Goal: Task Accomplishment & Management: Complete application form

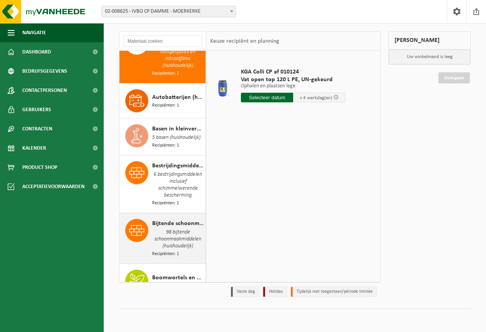
scroll to position [77, 0]
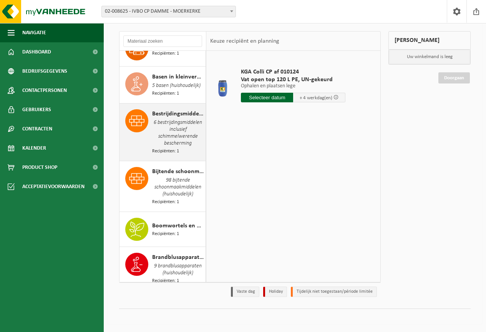
click at [167, 128] on span "6 bestrijdingsmiddelen inclusief schimmelwerende bescherming" at bounding box center [177, 132] width 51 height 29
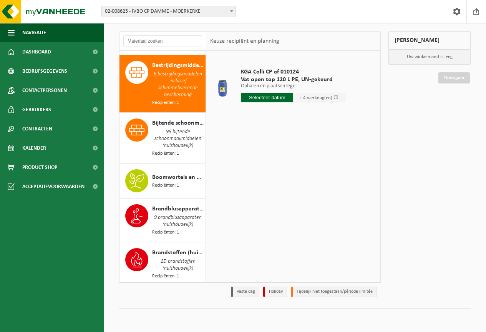
scroll to position [133, 0]
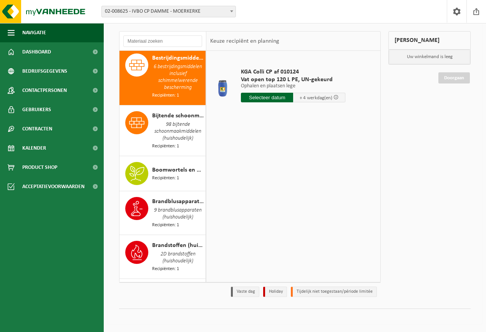
click at [275, 100] on input "text" at bounding box center [267, 98] width 52 height 10
click at [302, 191] on div "29" at bounding box center [301, 190] width 13 height 12
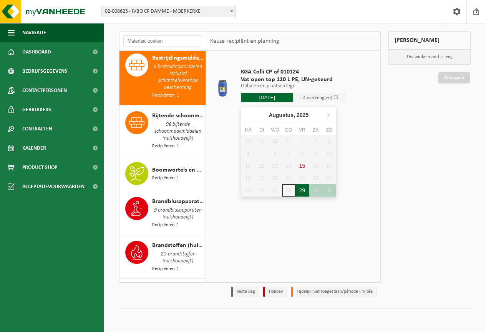
type input "Van [DATE]"
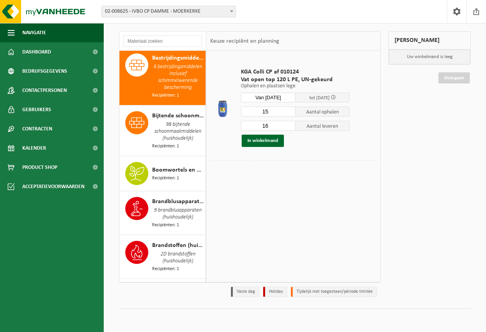
click at [288, 113] on input "15" at bounding box center [268, 111] width 55 height 10
click at [288, 113] on input "14" at bounding box center [268, 111] width 55 height 10
click at [288, 113] on input "13" at bounding box center [268, 111] width 55 height 10
click at [288, 113] on input "12" at bounding box center [268, 111] width 55 height 10
click at [288, 113] on input "11" at bounding box center [268, 111] width 55 height 10
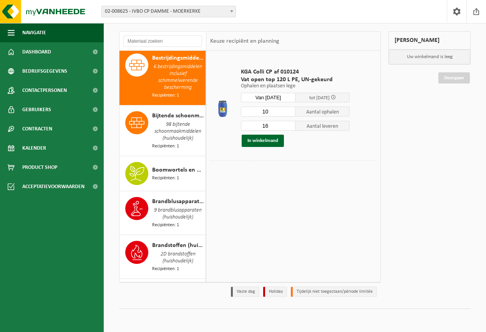
click at [288, 113] on input "10" at bounding box center [268, 111] width 55 height 10
click at [288, 113] on input "9" at bounding box center [268, 111] width 55 height 10
click at [288, 113] on input "8" at bounding box center [268, 111] width 55 height 10
click at [288, 113] on input "7" at bounding box center [268, 111] width 55 height 10
click at [288, 113] on input "6" at bounding box center [268, 111] width 55 height 10
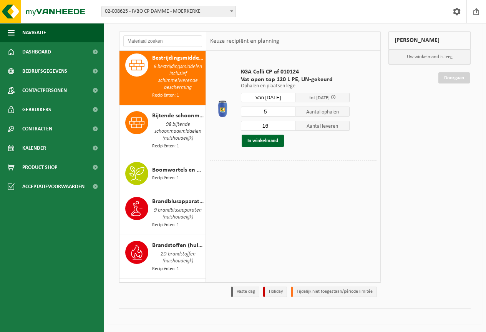
click at [288, 113] on input "5" at bounding box center [268, 111] width 55 height 10
click at [288, 113] on input "4" at bounding box center [268, 111] width 55 height 10
click at [288, 113] on input "3" at bounding box center [268, 111] width 55 height 10
click at [288, 113] on input "2" at bounding box center [268, 111] width 55 height 10
type input "1"
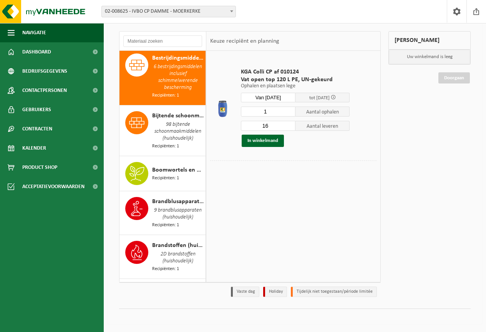
click at [288, 113] on input "1" at bounding box center [268, 111] width 55 height 10
click at [289, 127] on input "15" at bounding box center [268, 126] width 55 height 10
click at [289, 127] on input "14" at bounding box center [268, 126] width 55 height 10
click at [289, 127] on input "13" at bounding box center [268, 126] width 55 height 10
click at [289, 127] on input "12" at bounding box center [268, 126] width 55 height 10
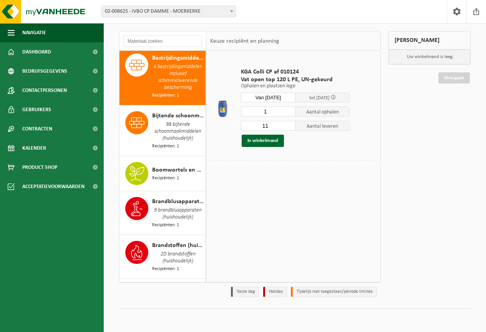
click at [289, 127] on input "11" at bounding box center [268, 126] width 55 height 10
click at [289, 127] on input "10" at bounding box center [268, 126] width 55 height 10
click at [289, 127] on input "9" at bounding box center [268, 126] width 55 height 10
click at [289, 127] on input "8" at bounding box center [268, 126] width 55 height 10
click at [289, 127] on input "7" at bounding box center [268, 126] width 55 height 10
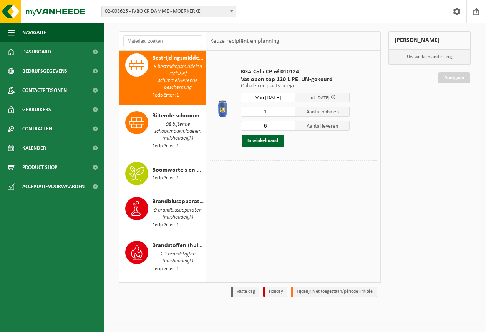
click at [289, 127] on input "6" at bounding box center [268, 126] width 55 height 10
click at [289, 127] on input "5" at bounding box center [268, 126] width 55 height 10
click at [289, 127] on input "4" at bounding box center [268, 126] width 55 height 10
click at [289, 127] on input "3" at bounding box center [268, 126] width 55 height 10
click at [289, 127] on input "2" at bounding box center [268, 126] width 55 height 10
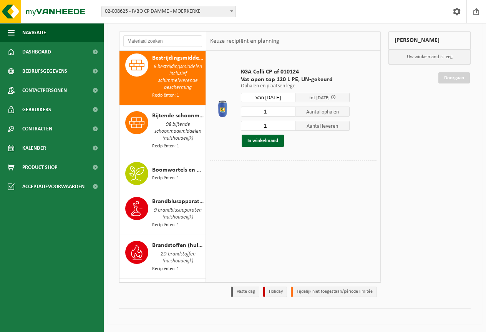
type input "1"
click at [289, 126] on input "1" at bounding box center [268, 126] width 55 height 10
click at [262, 141] on button "In winkelmand" at bounding box center [263, 140] width 42 height 12
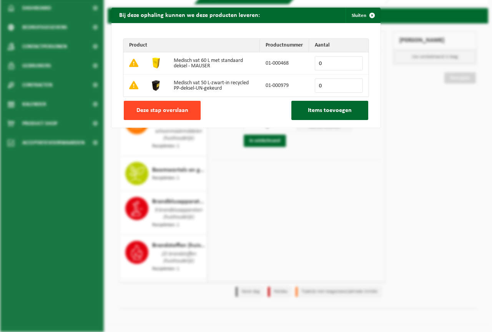
click at [174, 106] on button "Deze stap overslaan" at bounding box center [162, 110] width 77 height 19
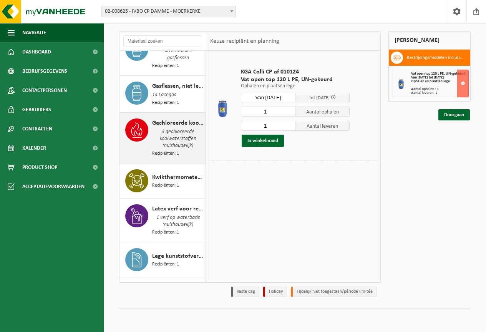
scroll to position [478, 0]
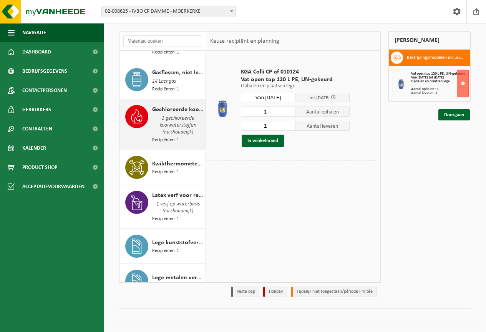
click at [175, 128] on span "3 gechloreerde koolwaterstoffen (huishoudelijk)" at bounding box center [177, 125] width 51 height 22
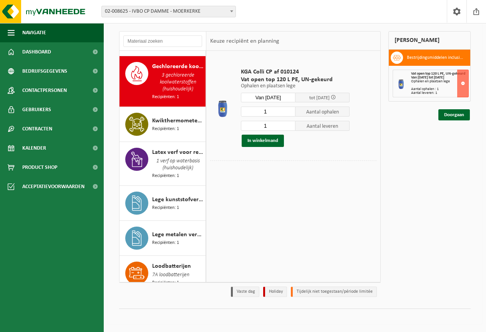
scroll to position [531, 0]
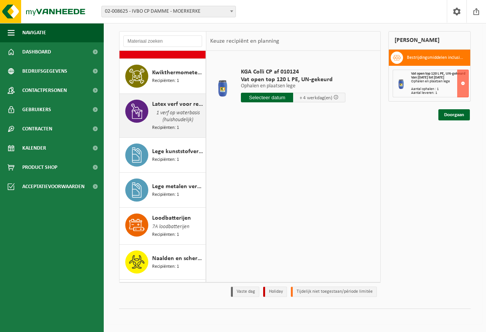
click at [176, 156] on span "Recipiënten: 1" at bounding box center [165, 159] width 27 height 7
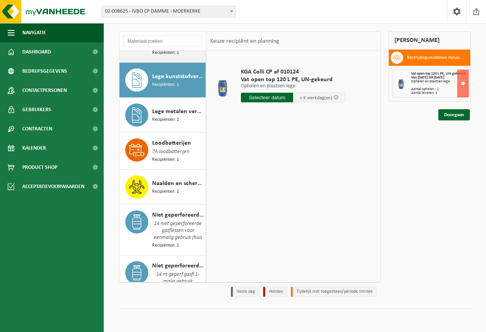
scroll to position [657, 0]
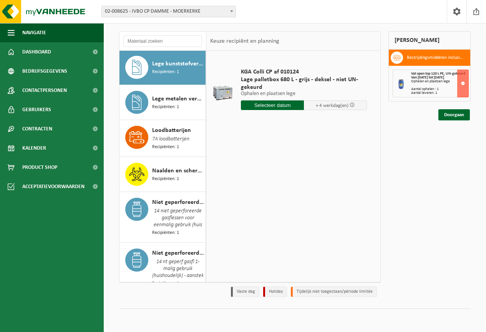
click at [260, 106] on input "text" at bounding box center [272, 105] width 63 height 10
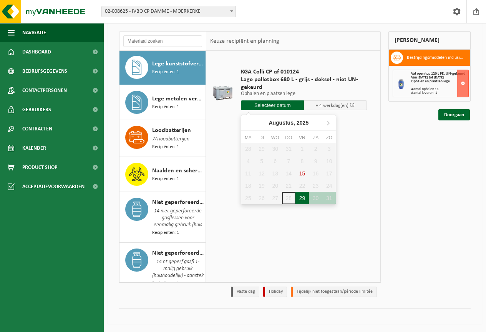
click at [303, 199] on div "29" at bounding box center [301, 198] width 13 height 12
type input "Van [DATE]"
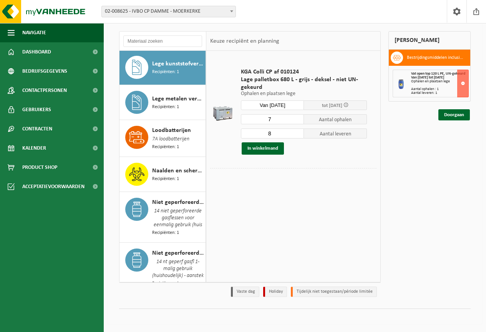
click at [298, 121] on input "7" at bounding box center [272, 119] width 63 height 10
click at [298, 121] on input "6" at bounding box center [272, 119] width 63 height 10
click at [298, 121] on input "5" at bounding box center [272, 119] width 63 height 10
click at [298, 121] on input "4" at bounding box center [272, 119] width 63 height 10
click at [298, 121] on input "3" at bounding box center [272, 119] width 63 height 10
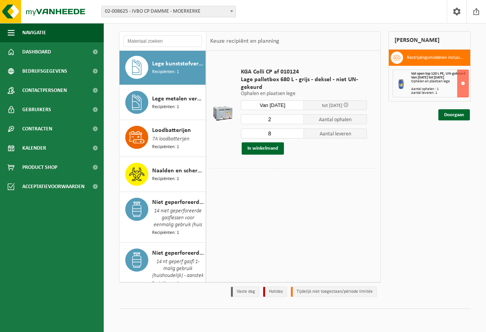
click at [298, 121] on input "2" at bounding box center [272, 119] width 63 height 10
click at [300, 118] on input "3" at bounding box center [272, 119] width 63 height 10
type input "4"
click at [300, 118] on input "4" at bounding box center [272, 119] width 63 height 10
click at [299, 131] on input "9" at bounding box center [272, 133] width 63 height 10
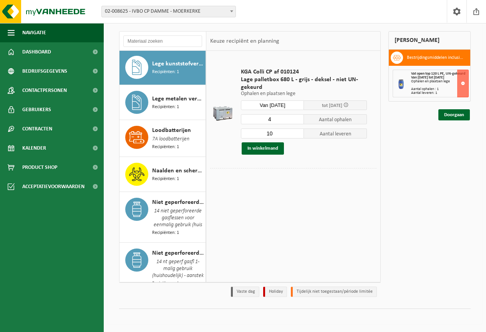
click at [299, 131] on input "10" at bounding box center [272, 133] width 63 height 10
click at [299, 131] on input "11" at bounding box center [272, 133] width 63 height 10
click at [299, 131] on input "12" at bounding box center [272, 133] width 63 height 10
click at [299, 131] on input "13" at bounding box center [272, 133] width 63 height 10
click at [299, 131] on input "14" at bounding box center [272, 133] width 63 height 10
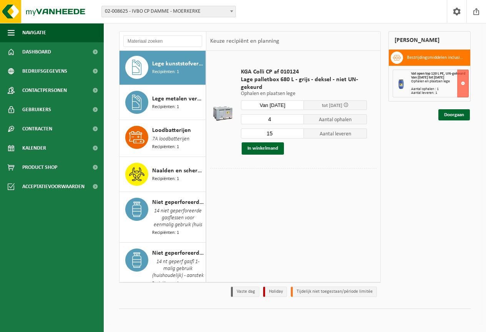
click at [299, 131] on input "15" at bounding box center [272, 133] width 63 height 10
click at [299, 136] on input "14" at bounding box center [272, 133] width 63 height 10
click at [299, 136] on input "13" at bounding box center [272, 133] width 63 height 10
click at [299, 136] on input "12" at bounding box center [272, 133] width 63 height 10
click at [299, 136] on input "11" at bounding box center [272, 133] width 63 height 10
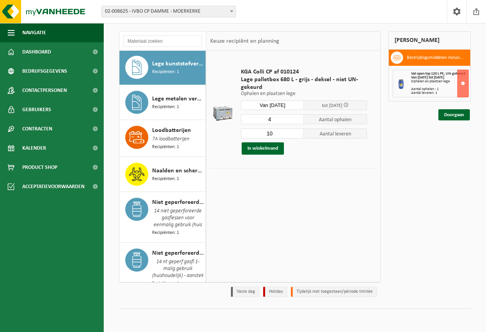
click at [299, 136] on input "10" at bounding box center [272, 133] width 63 height 10
click at [299, 136] on input "9" at bounding box center [272, 133] width 63 height 10
click at [299, 136] on input "8" at bounding box center [272, 133] width 63 height 10
click at [299, 136] on input "7" at bounding box center [272, 133] width 63 height 10
click at [299, 136] on input "6" at bounding box center [272, 133] width 63 height 10
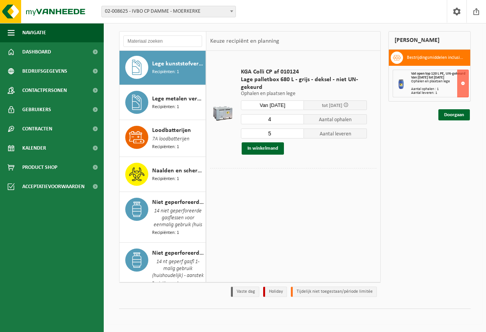
click at [299, 136] on input "5" at bounding box center [272, 133] width 63 height 10
type input "4"
click at [299, 136] on input "4" at bounding box center [272, 133] width 63 height 10
click at [255, 148] on button "In winkelmand" at bounding box center [263, 148] width 42 height 12
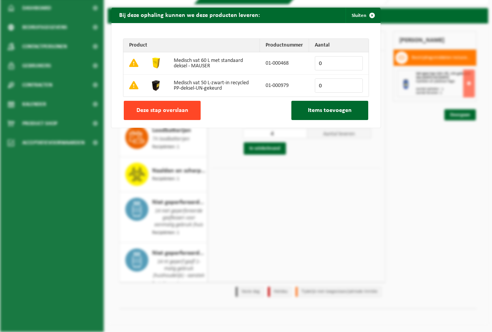
click at [158, 111] on span "Deze stap overslaan" at bounding box center [162, 110] width 52 height 6
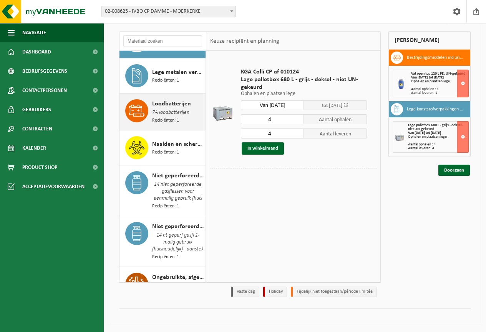
scroll to position [695, 0]
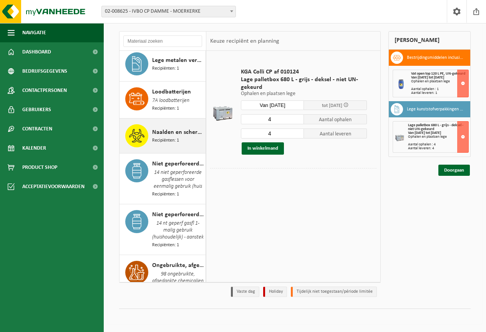
click at [172, 134] on span "Naalden en scherpe voorwerpen (huishoudelijk)" at bounding box center [177, 132] width 51 height 9
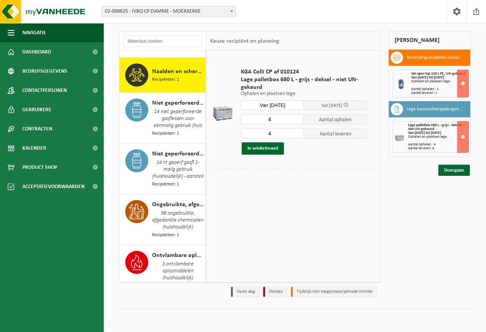
scroll to position [763, 0]
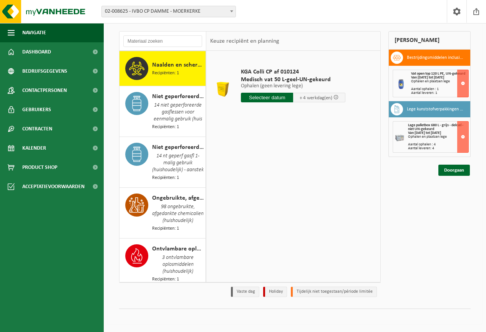
click at [271, 98] on input "text" at bounding box center [267, 98] width 52 height 10
click at [302, 190] on div "29" at bounding box center [301, 190] width 13 height 12
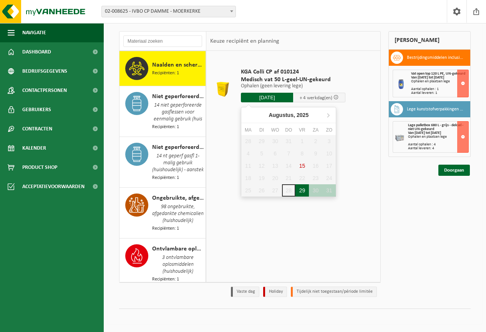
type input "Van [DATE]"
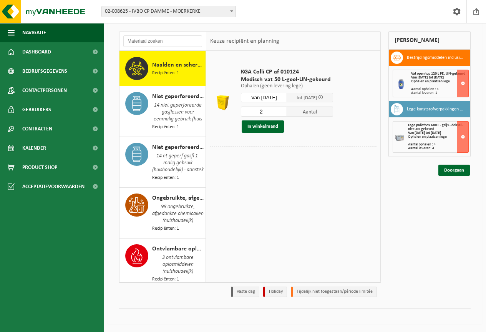
type input "2"
click at [286, 110] on input "2" at bounding box center [264, 111] width 46 height 10
click at [267, 124] on button "In winkelmand" at bounding box center [263, 126] width 42 height 12
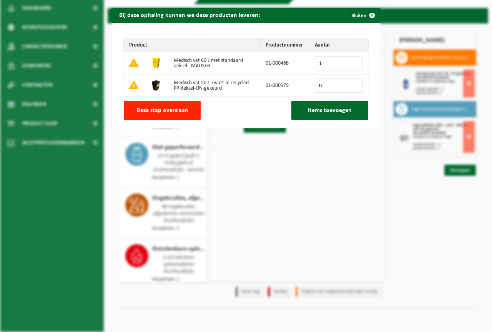
click at [353, 61] on input "1" at bounding box center [339, 63] width 48 height 14
type input "2"
click at [353, 61] on input "2" at bounding box center [339, 63] width 48 height 14
click at [304, 108] on button "Items toevoegen" at bounding box center [329, 110] width 77 height 19
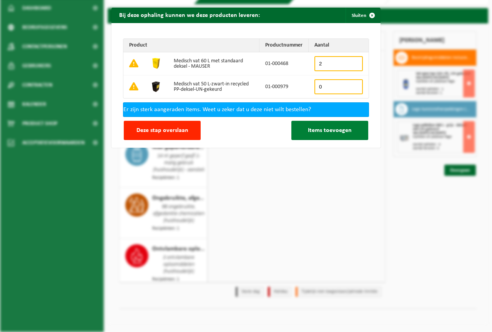
click at [323, 130] on span "Items toevoegen" at bounding box center [330, 130] width 44 height 6
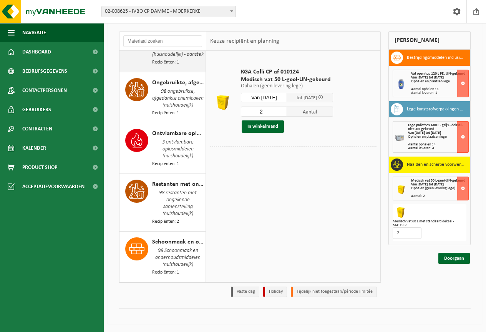
scroll to position [916, 0]
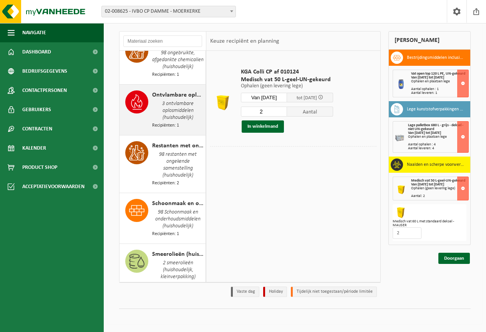
click at [163, 122] on span "3 ontvlambare oplosmiddelen (huishoudelijk)" at bounding box center [177, 111] width 51 height 22
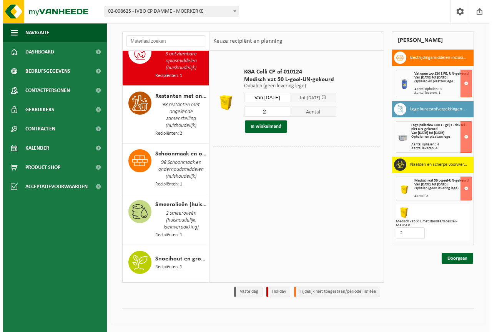
scroll to position [970, 0]
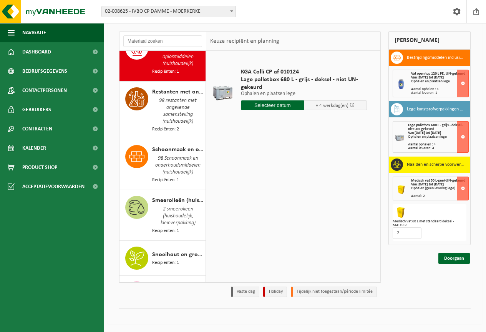
click at [262, 102] on input "text" at bounding box center [272, 105] width 63 height 10
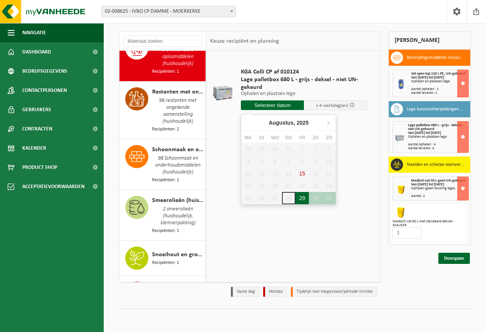
click at [303, 197] on div "29" at bounding box center [301, 198] width 13 height 12
type input "Van [DATE]"
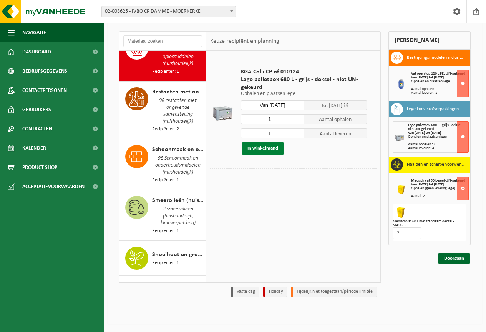
click at [260, 147] on button "In winkelmand" at bounding box center [263, 148] width 42 height 12
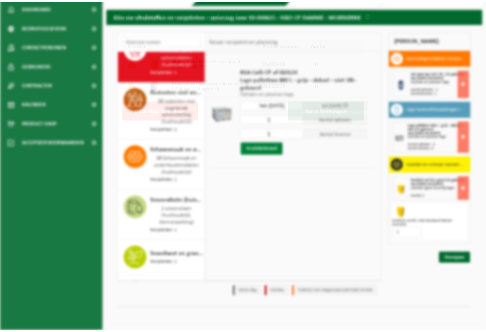
scroll to position [964, 0]
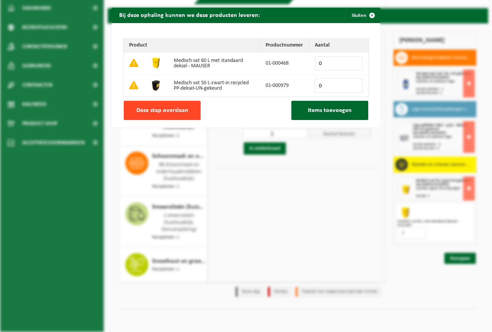
click at [161, 110] on span "Deze stap overslaan" at bounding box center [162, 110] width 52 height 6
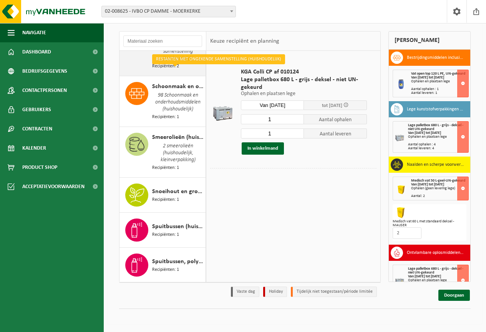
scroll to position [1047, 0]
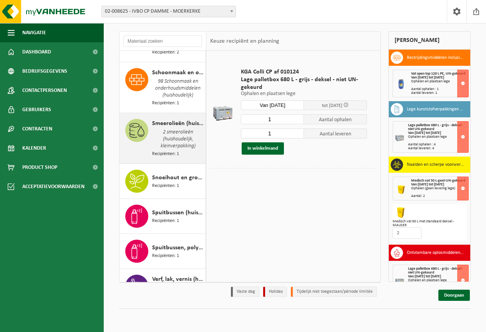
click at [172, 145] on span "2 smeerolieën (huishoudelijk, kleinverpakking)" at bounding box center [177, 139] width 51 height 22
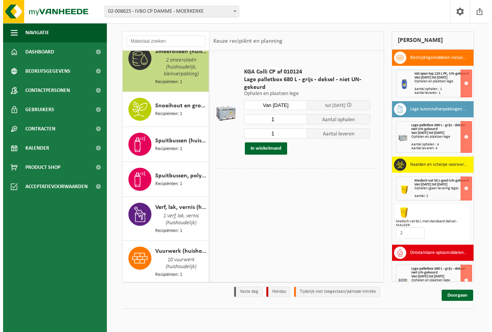
scroll to position [1123, 0]
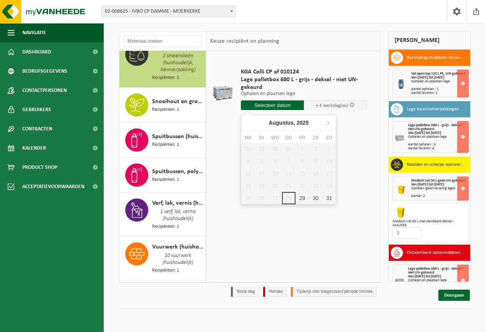
click at [255, 106] on input "text" at bounding box center [272, 105] width 63 height 10
click at [301, 196] on div "29" at bounding box center [301, 198] width 13 height 12
type input "Van [DATE]"
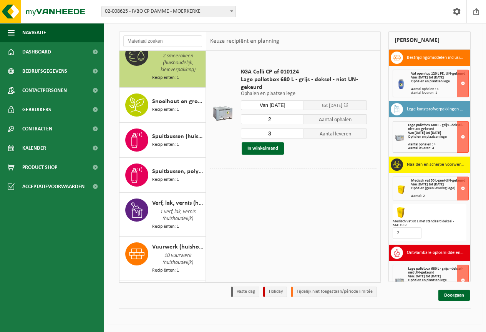
click at [298, 119] on input "2" at bounding box center [272, 119] width 63 height 10
type input "1"
click at [298, 119] on input "1" at bounding box center [272, 119] width 63 height 10
click at [298, 135] on input "2" at bounding box center [272, 133] width 63 height 10
click at [298, 135] on input "1" at bounding box center [272, 133] width 63 height 10
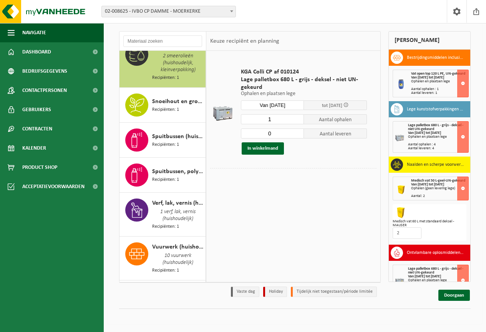
click at [298, 135] on input "0" at bounding box center [272, 133] width 63 height 10
type input "1"
click at [298, 131] on input "1" at bounding box center [272, 133] width 63 height 10
click at [256, 148] on button "In winkelmand" at bounding box center [263, 148] width 42 height 12
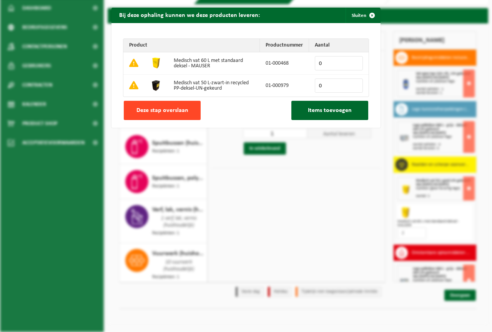
click at [173, 107] on span "Deze stap overslaan" at bounding box center [162, 110] width 52 height 6
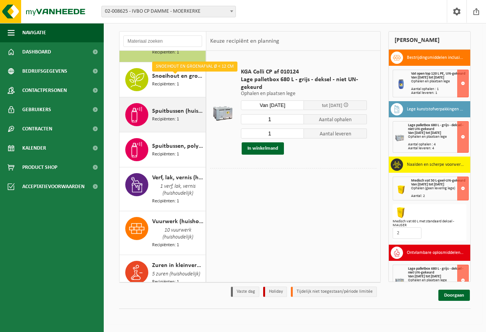
scroll to position [1161, 0]
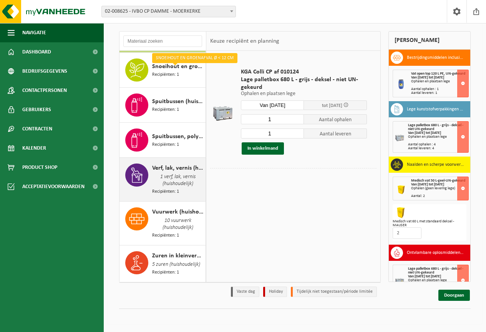
click at [174, 186] on span "1 verf, lak, vernis (huishoudelijk)" at bounding box center [177, 179] width 51 height 15
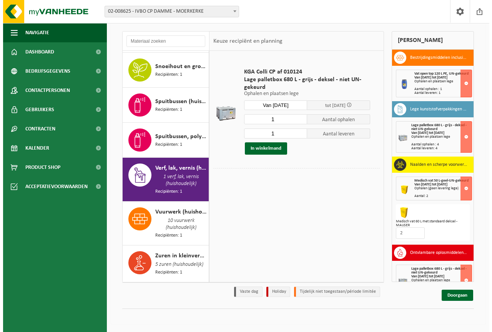
scroll to position [1172, 0]
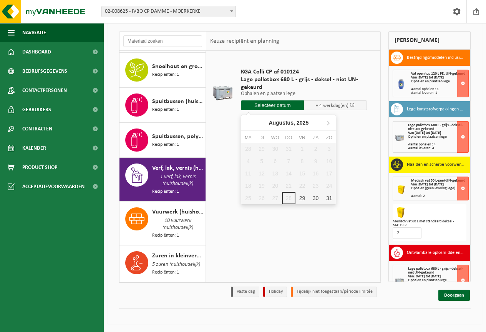
click at [285, 104] on input "text" at bounding box center [272, 105] width 63 height 10
click at [302, 194] on div "29" at bounding box center [301, 198] width 13 height 12
type input "Van [DATE]"
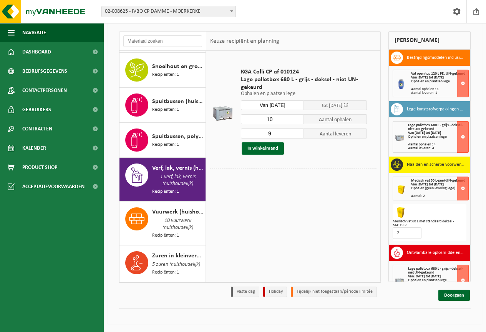
click at [298, 117] on input "10" at bounding box center [272, 119] width 63 height 10
click at [298, 117] on input "11" at bounding box center [272, 119] width 63 height 10
click at [298, 123] on input "11" at bounding box center [272, 119] width 63 height 10
type input "10"
click at [298, 120] on input "10" at bounding box center [272, 119] width 63 height 10
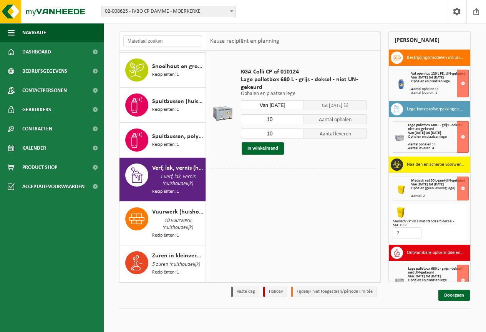
type input "10"
click at [299, 131] on input "10" at bounding box center [272, 133] width 63 height 10
click at [270, 147] on button "In winkelmand" at bounding box center [263, 148] width 42 height 12
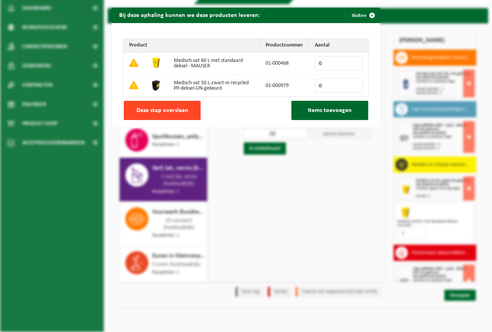
click at [172, 109] on span "Deze stap overslaan" at bounding box center [162, 110] width 52 height 6
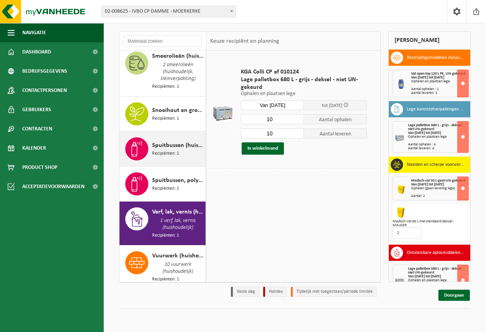
scroll to position [1095, 0]
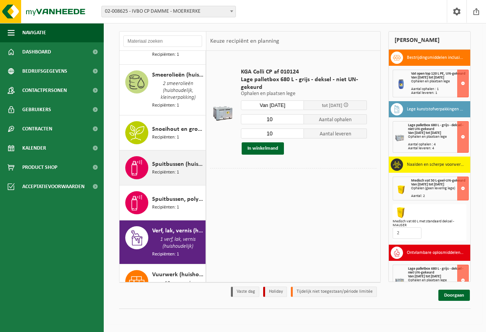
click at [167, 169] on span "Spuitbussen (huishoudelijk)" at bounding box center [177, 163] width 51 height 9
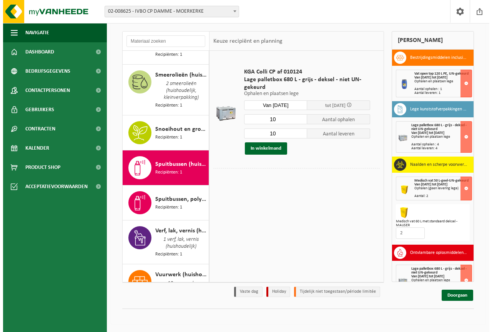
scroll to position [1172, 0]
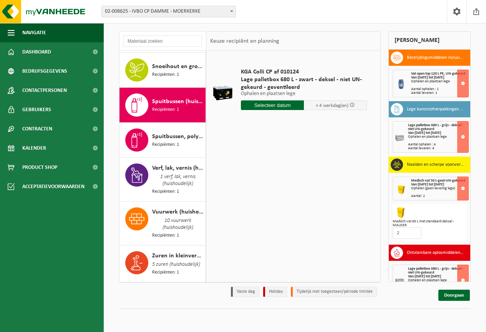
click at [279, 102] on input "text" at bounding box center [272, 105] width 63 height 10
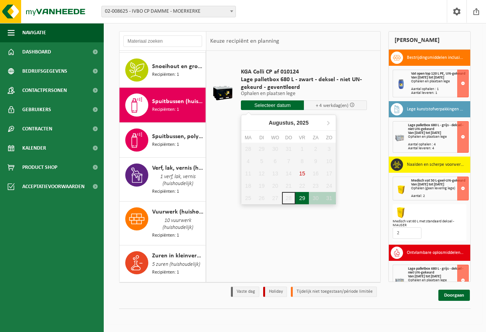
click at [301, 194] on div "29" at bounding box center [301, 198] width 13 height 12
type input "Van [DATE]"
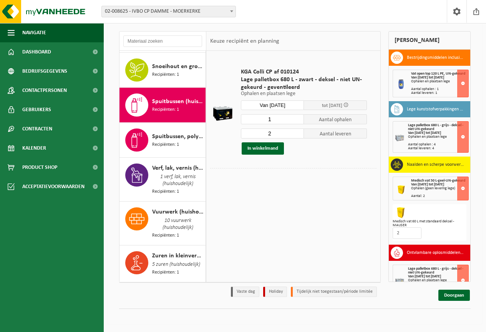
type input "1"
click at [298, 121] on input "1" at bounding box center [272, 119] width 63 height 10
click at [298, 136] on input "2" at bounding box center [272, 133] width 63 height 10
type input "1"
click at [298, 135] on input "1" at bounding box center [272, 133] width 63 height 10
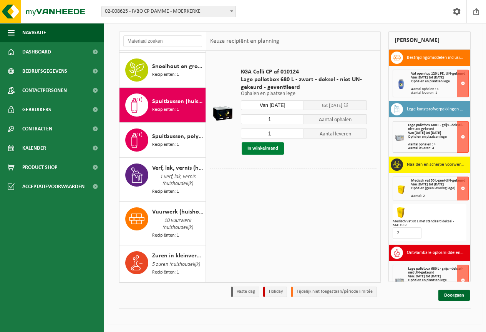
click at [262, 148] on button "In winkelmand" at bounding box center [263, 148] width 42 height 12
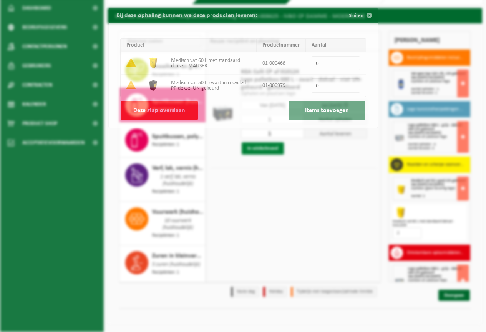
scroll to position [1166, 0]
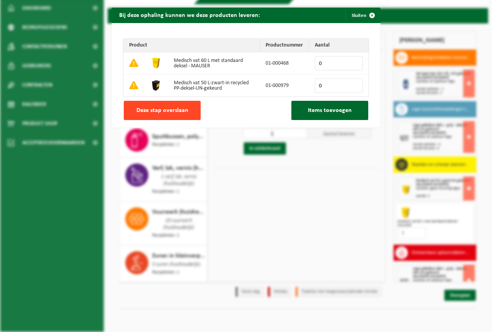
click at [156, 107] on span "Deze stap overslaan" at bounding box center [162, 110] width 52 height 6
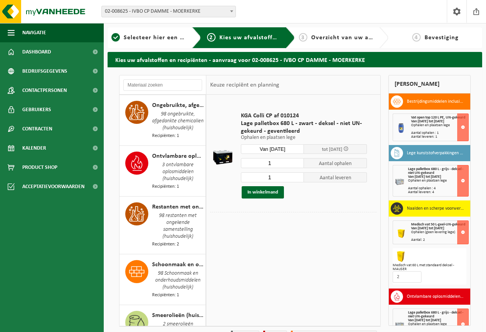
scroll to position [867, 0]
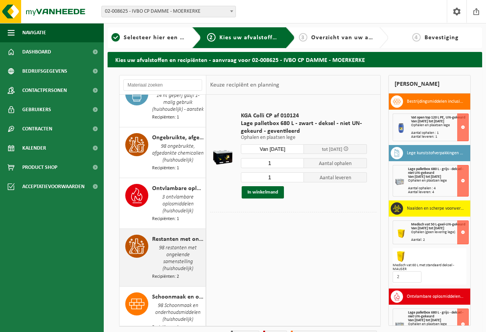
click at [167, 270] on span "98 restanten met ongekende samenstelling (huishoudelijk)" at bounding box center [177, 258] width 51 height 29
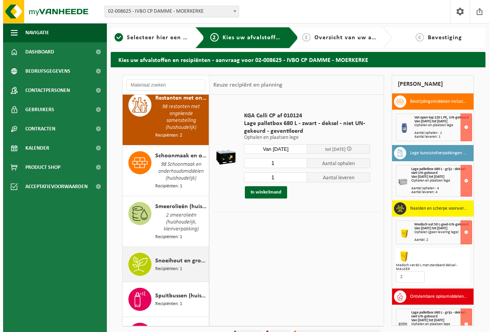
scroll to position [1019, 0]
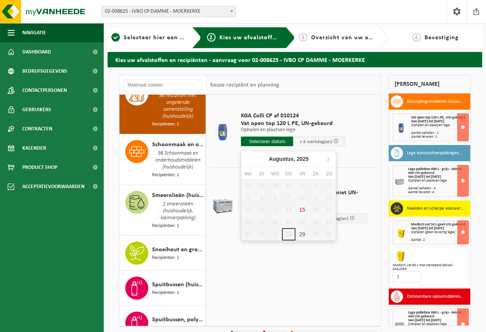
click at [266, 140] on input "text" at bounding box center [267, 141] width 52 height 10
click at [302, 232] on div "29" at bounding box center [301, 234] width 13 height 12
type input "Van [DATE]"
type input "[DATE]"
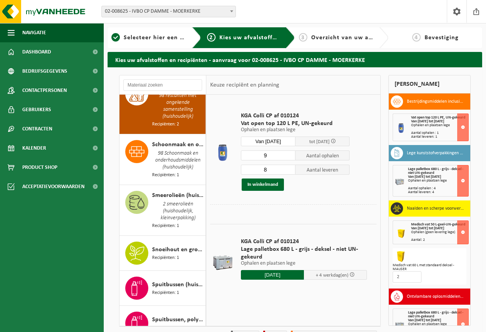
click at [288, 153] on input "9" at bounding box center [268, 155] width 55 height 10
click at [289, 156] on input "8" at bounding box center [268, 155] width 55 height 10
click at [289, 156] on input "7" at bounding box center [268, 155] width 55 height 10
click at [289, 156] on input "6" at bounding box center [268, 155] width 55 height 10
click at [289, 156] on input "5" at bounding box center [268, 155] width 55 height 10
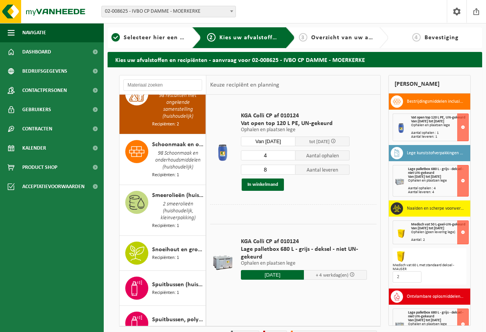
click at [289, 156] on input "4" at bounding box center [268, 155] width 55 height 10
click at [289, 156] on input "3" at bounding box center [268, 155] width 55 height 10
click at [289, 156] on input "2" at bounding box center [268, 155] width 55 height 10
type input "1"
click at [289, 156] on input "1" at bounding box center [268, 155] width 55 height 10
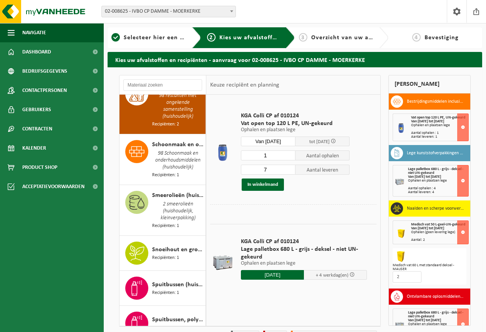
click at [289, 171] on input "7" at bounding box center [268, 169] width 55 height 10
click at [289, 171] on input "6" at bounding box center [268, 169] width 55 height 10
click at [289, 171] on input "5" at bounding box center [268, 169] width 55 height 10
click at [289, 171] on input "4" at bounding box center [268, 169] width 55 height 10
click at [289, 171] on input "3" at bounding box center [268, 169] width 55 height 10
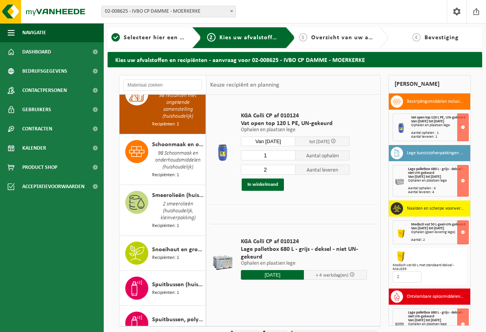
click at [289, 171] on input "2" at bounding box center [268, 169] width 55 height 10
type input "1"
click at [289, 171] on input "1" at bounding box center [268, 169] width 55 height 10
click at [267, 184] on button "In winkelmand" at bounding box center [263, 184] width 42 height 12
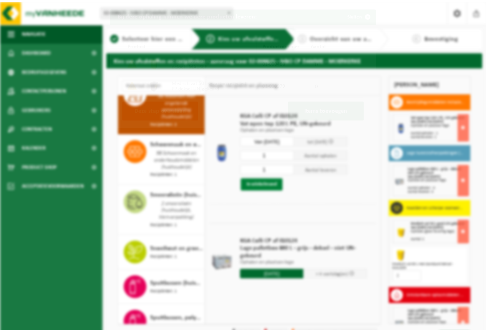
scroll to position [1012, 0]
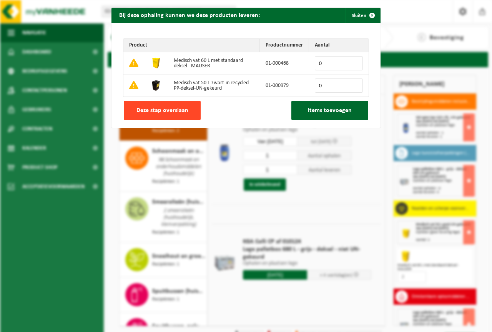
click at [155, 110] on span "Deze stap overslaan" at bounding box center [162, 110] width 52 height 6
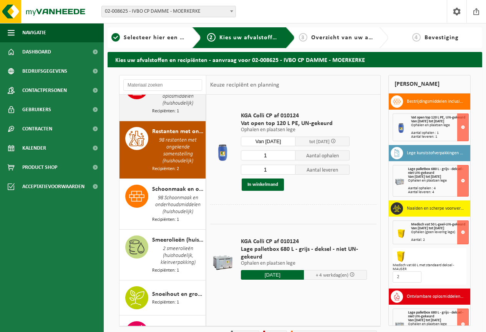
scroll to position [942, 0]
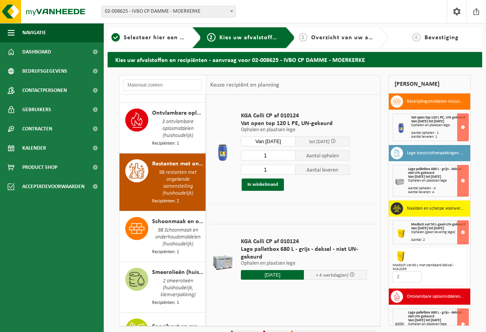
click at [172, 197] on span "98 restanten met ongekende samenstelling (huishoudelijk)" at bounding box center [177, 182] width 51 height 29
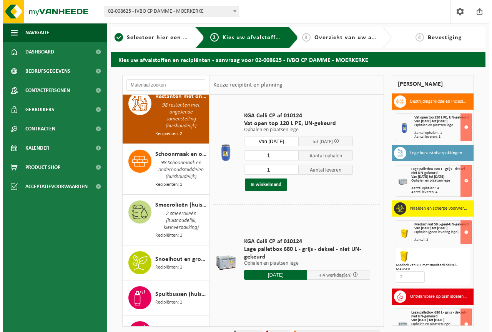
scroll to position [1019, 0]
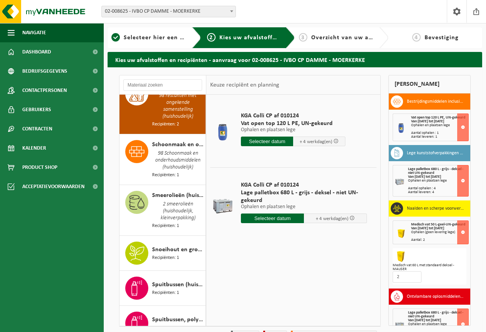
click at [268, 140] on input "text" at bounding box center [267, 141] width 52 height 10
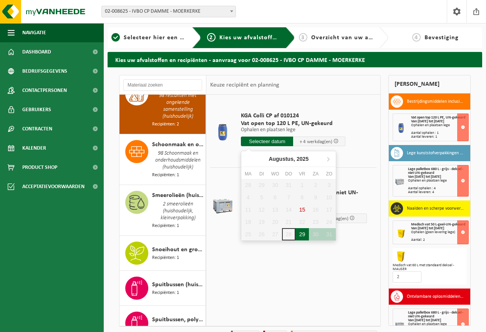
click at [302, 234] on div "29" at bounding box center [301, 234] width 13 height 12
type input "Van [DATE]"
type input "[DATE]"
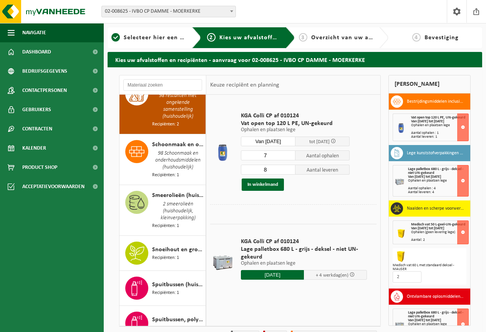
click at [289, 157] on input "7" at bounding box center [268, 155] width 55 height 10
click at [289, 157] on input "6" at bounding box center [268, 155] width 55 height 10
click at [289, 157] on input "5" at bounding box center [268, 155] width 55 height 10
click at [289, 157] on input "4" at bounding box center [268, 155] width 55 height 10
click at [289, 157] on input "3" at bounding box center [268, 155] width 55 height 10
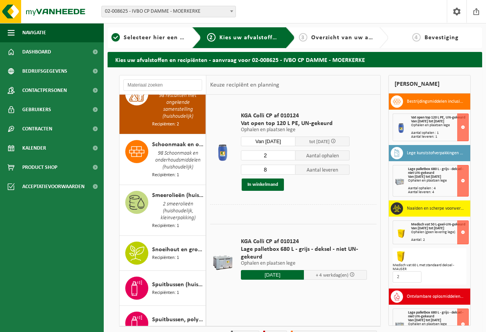
click at [289, 157] on input "2" at bounding box center [268, 155] width 55 height 10
click at [289, 157] on input "1" at bounding box center [268, 155] width 55 height 10
click at [289, 157] on input "0" at bounding box center [268, 155] width 55 height 10
type input "1"
click at [290, 153] on input "1" at bounding box center [268, 155] width 55 height 10
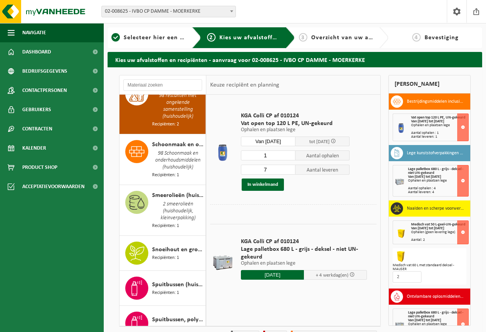
click at [289, 171] on input "7" at bounding box center [268, 169] width 55 height 10
click at [289, 171] on input "6" at bounding box center [268, 169] width 55 height 10
click at [289, 171] on input "5" at bounding box center [268, 169] width 55 height 10
click at [289, 171] on input "4" at bounding box center [268, 169] width 55 height 10
click at [289, 171] on input "3" at bounding box center [268, 169] width 55 height 10
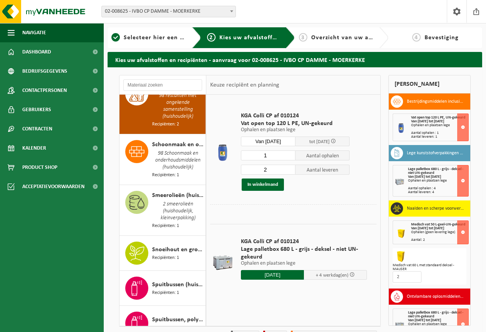
click at [289, 171] on input "2" at bounding box center [268, 169] width 55 height 10
type input "1"
click at [289, 171] on input "1" at bounding box center [268, 169] width 55 height 10
click at [262, 184] on button "In winkelmand" at bounding box center [263, 184] width 42 height 12
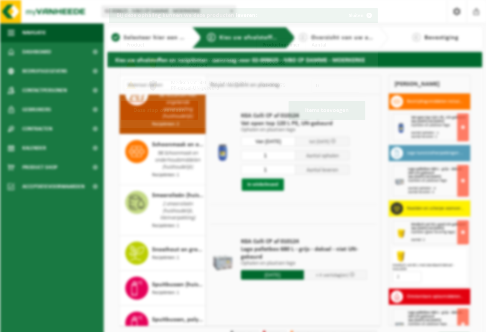
scroll to position [1012, 0]
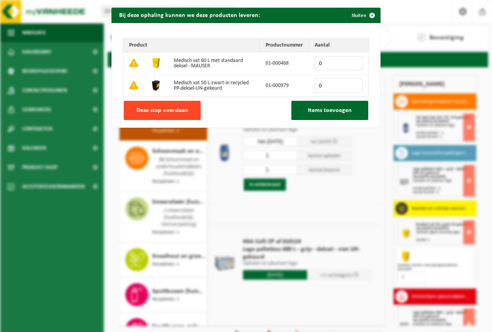
click at [155, 111] on span "Deze stap overslaan" at bounding box center [162, 110] width 52 height 6
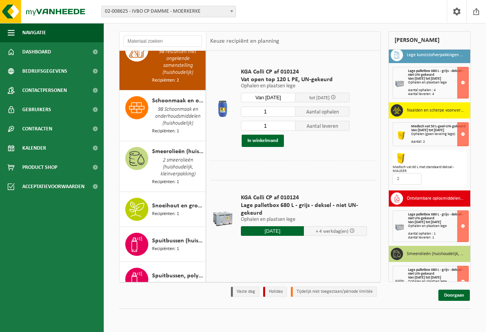
scroll to position [154, 0]
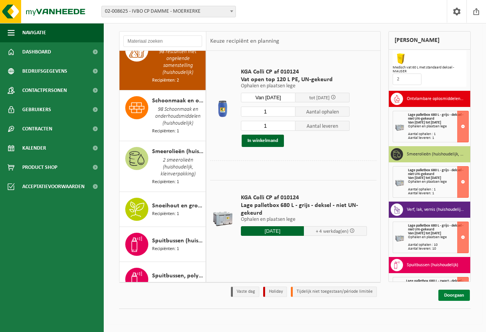
click at [451, 297] on link "Doorgaan" at bounding box center [454, 294] width 32 height 11
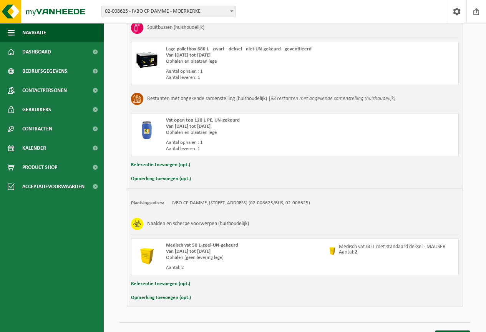
scroll to position [562, 0]
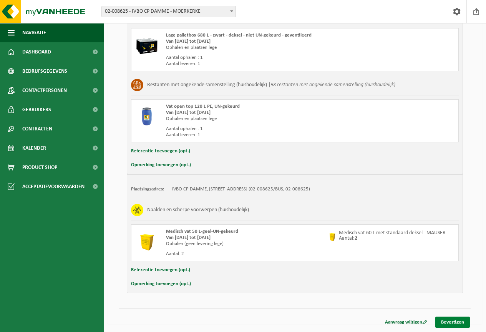
click at [453, 320] on link "Bevestigen" at bounding box center [452, 321] width 35 height 11
